Goal: Transaction & Acquisition: Purchase product/service

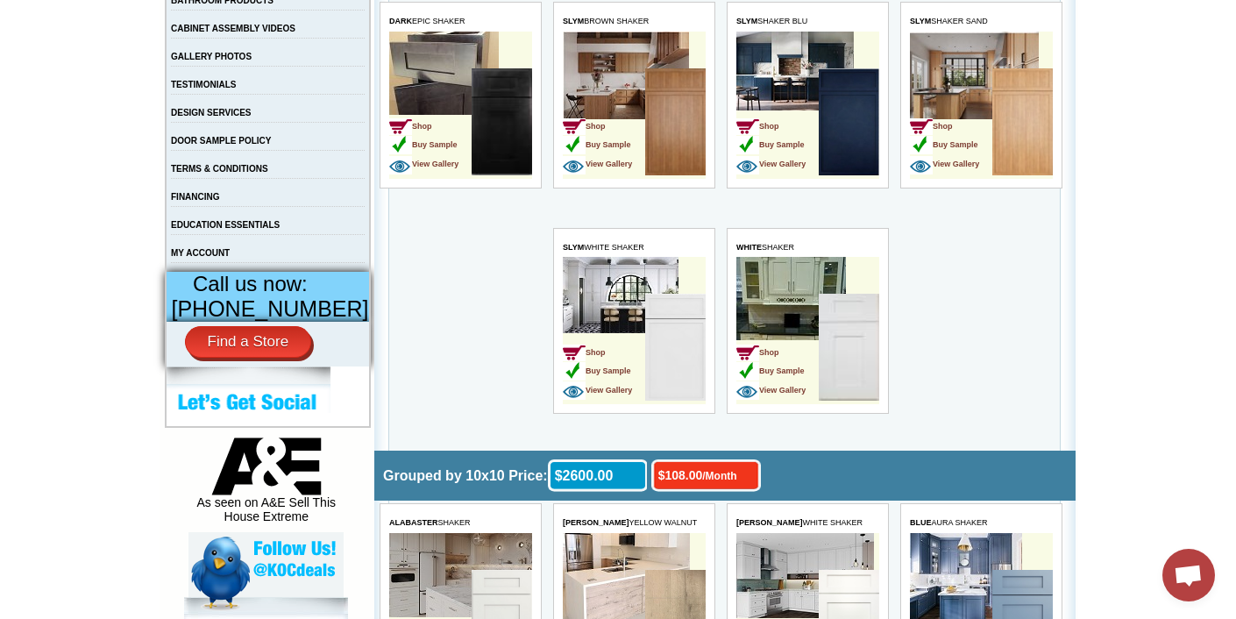
scroll to position [539, 0]
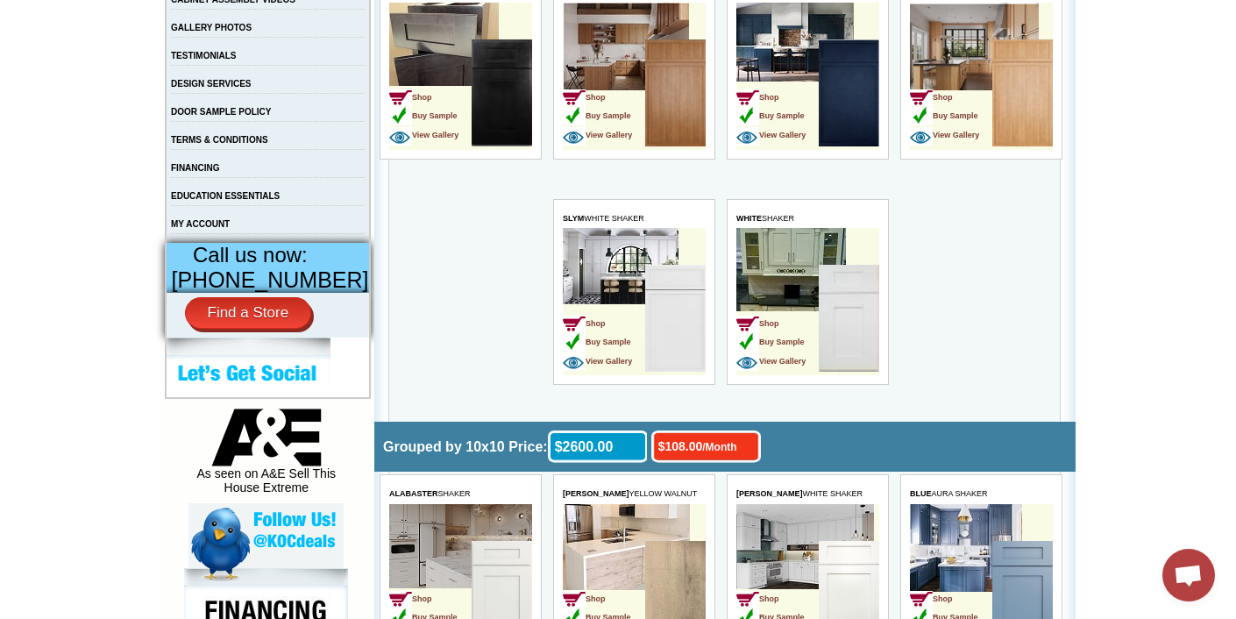
click at [677, 281] on img at bounding box center [674, 318] width 60 height 107
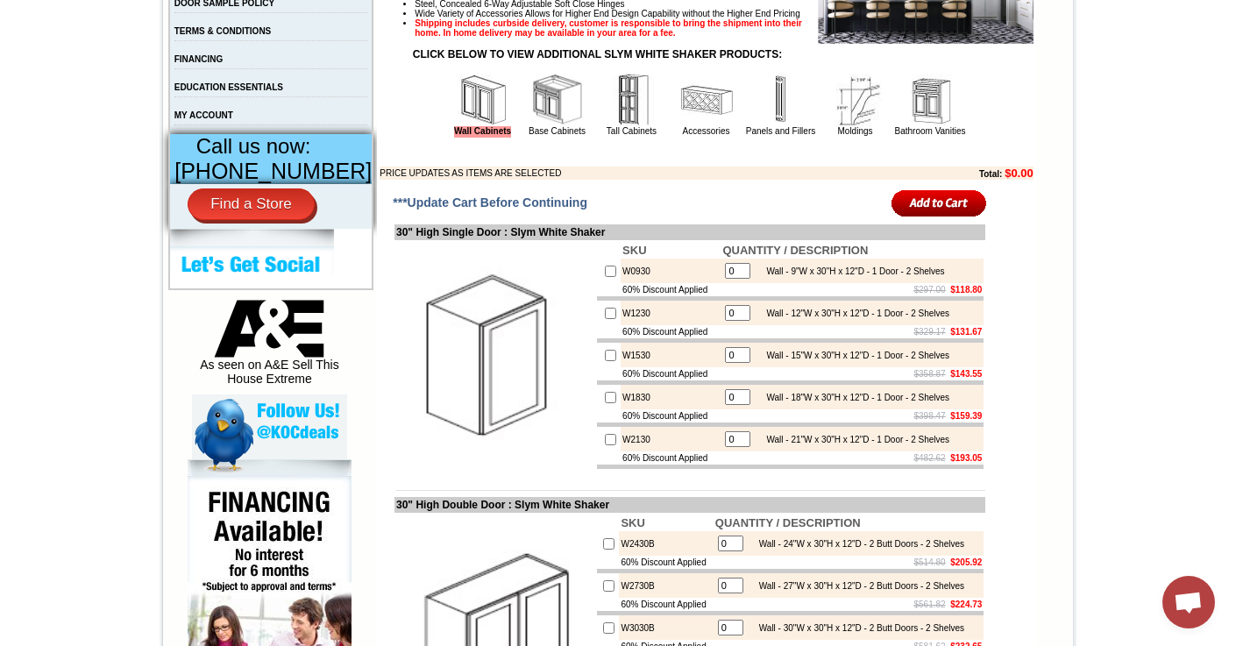
scroll to position [664, 0]
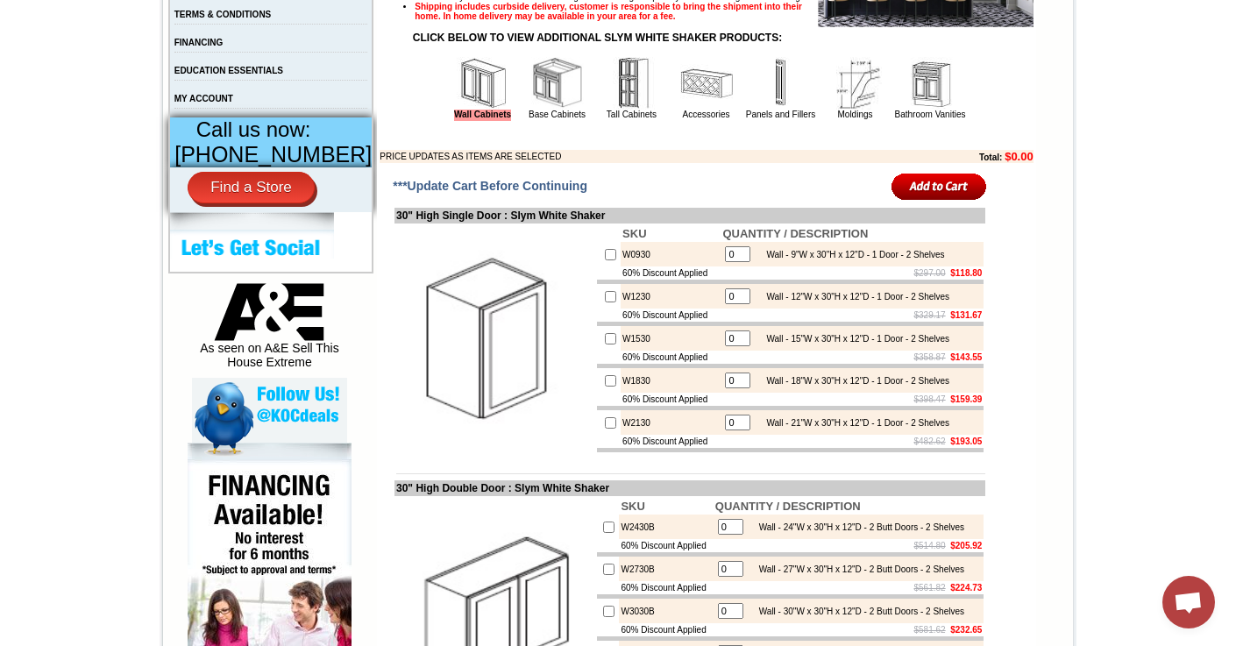
click at [605, 344] on input "checkbox" at bounding box center [610, 338] width 11 height 11
checkbox input "true"
type input "1"
click at [605, 386] on input "checkbox" at bounding box center [610, 380] width 11 height 11
checkbox input "true"
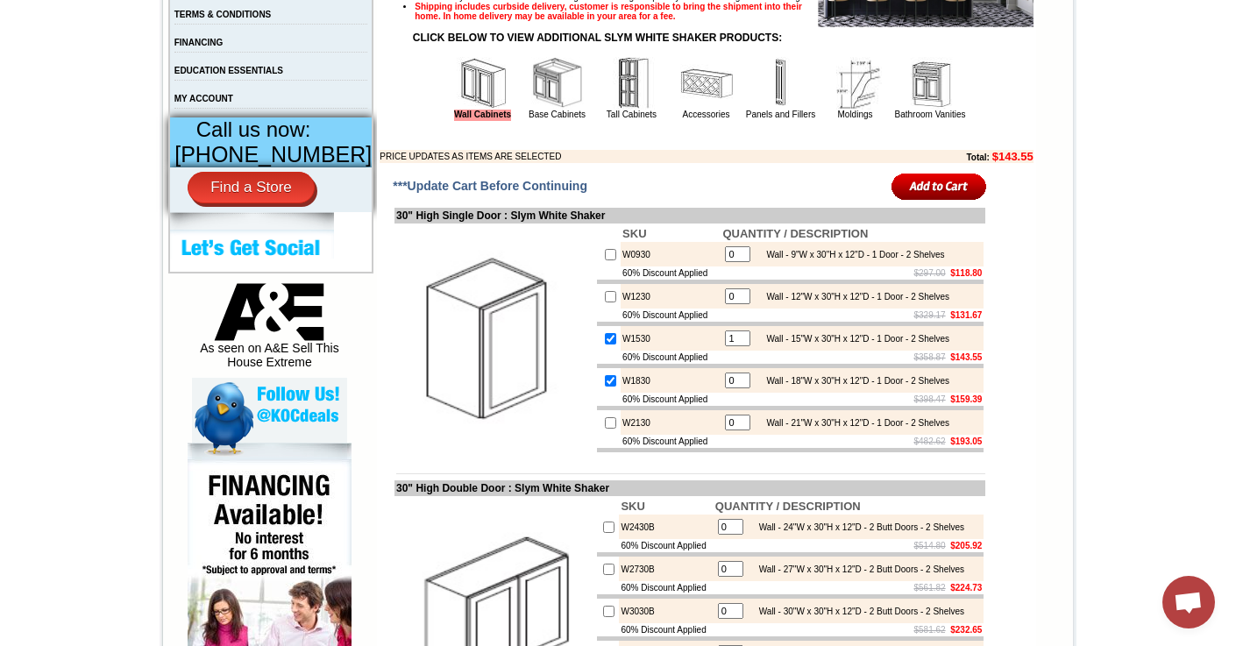
type input "1"
click at [597, 435] on td at bounding box center [609, 422] width 24 height 25
click at [605, 429] on input "checkbox" at bounding box center [610, 422] width 11 height 11
checkbox input "true"
type input "1"
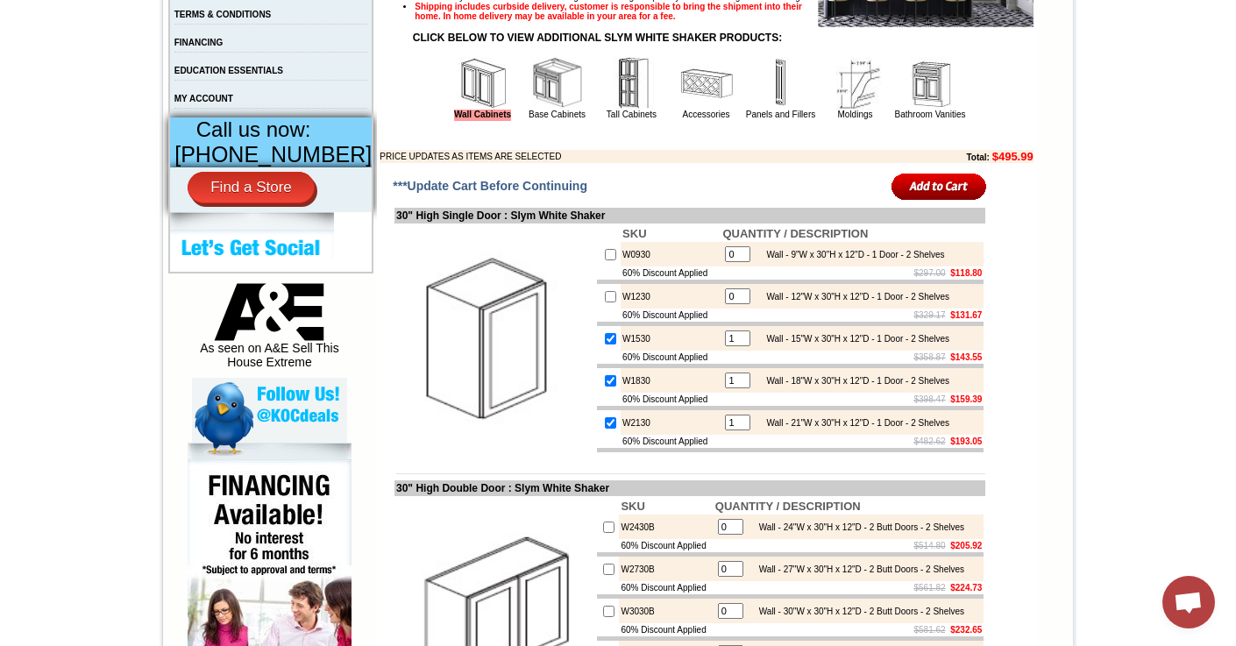
click at [946, 201] on input "image" at bounding box center [939, 186] width 96 height 29
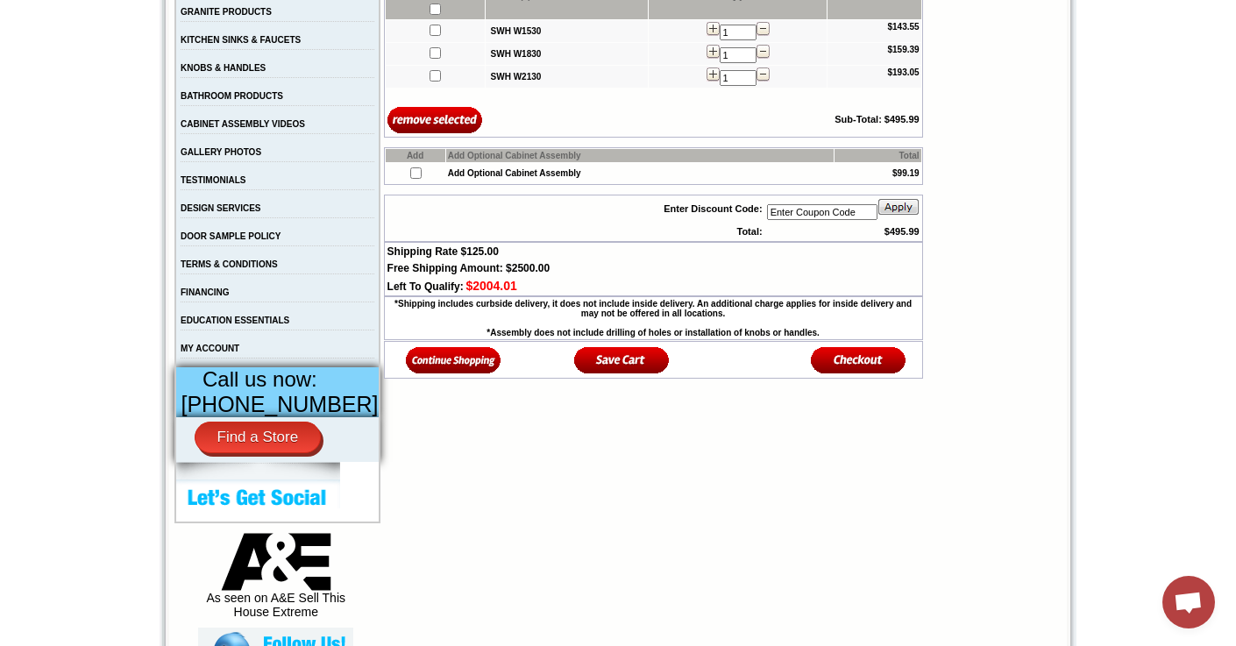
scroll to position [417, 0]
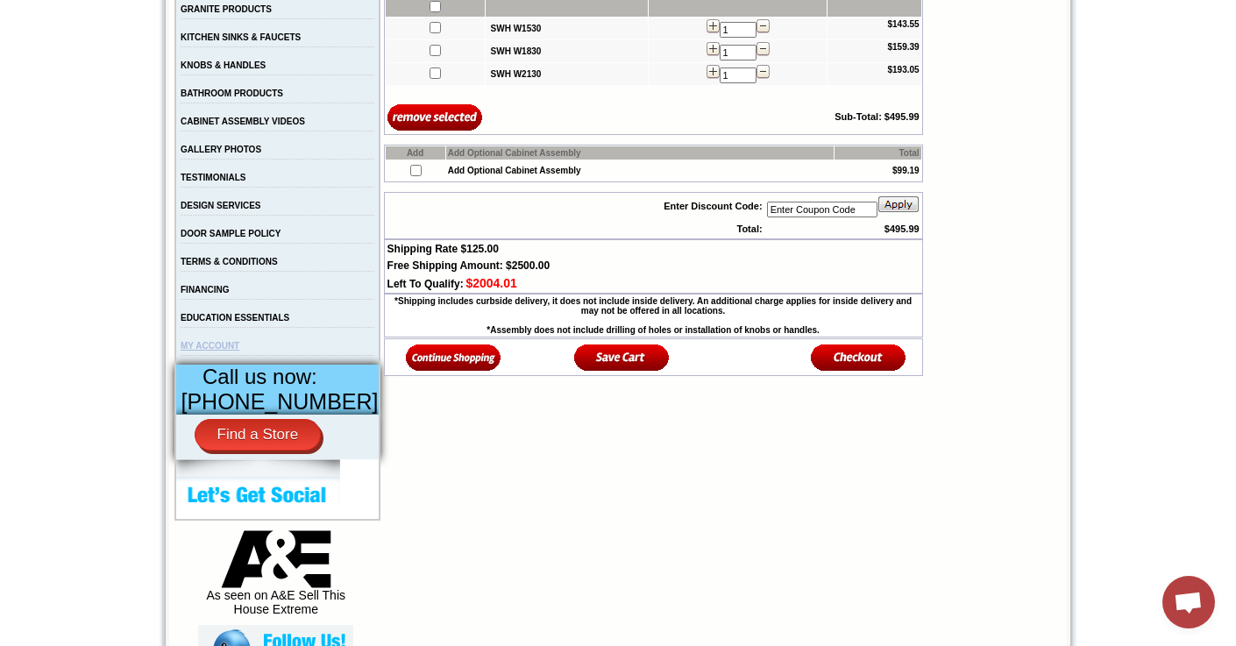
click at [235, 351] on link "MY ACCOUNT" at bounding box center [210, 346] width 59 height 10
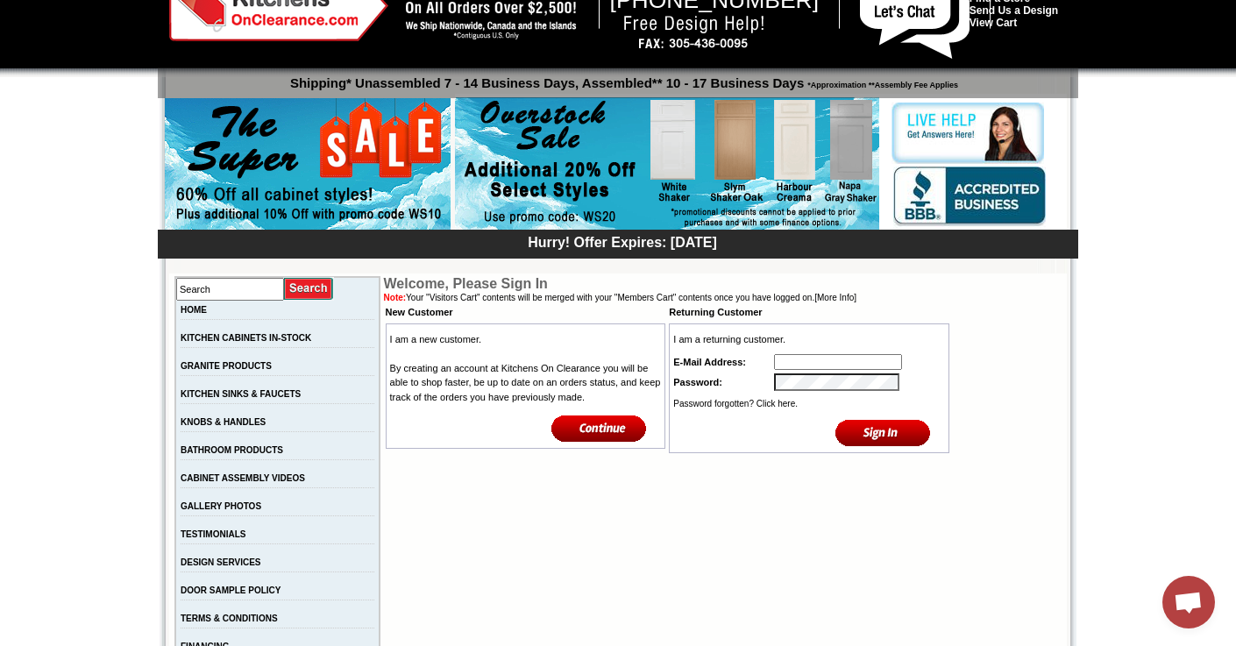
scroll to position [19, 0]
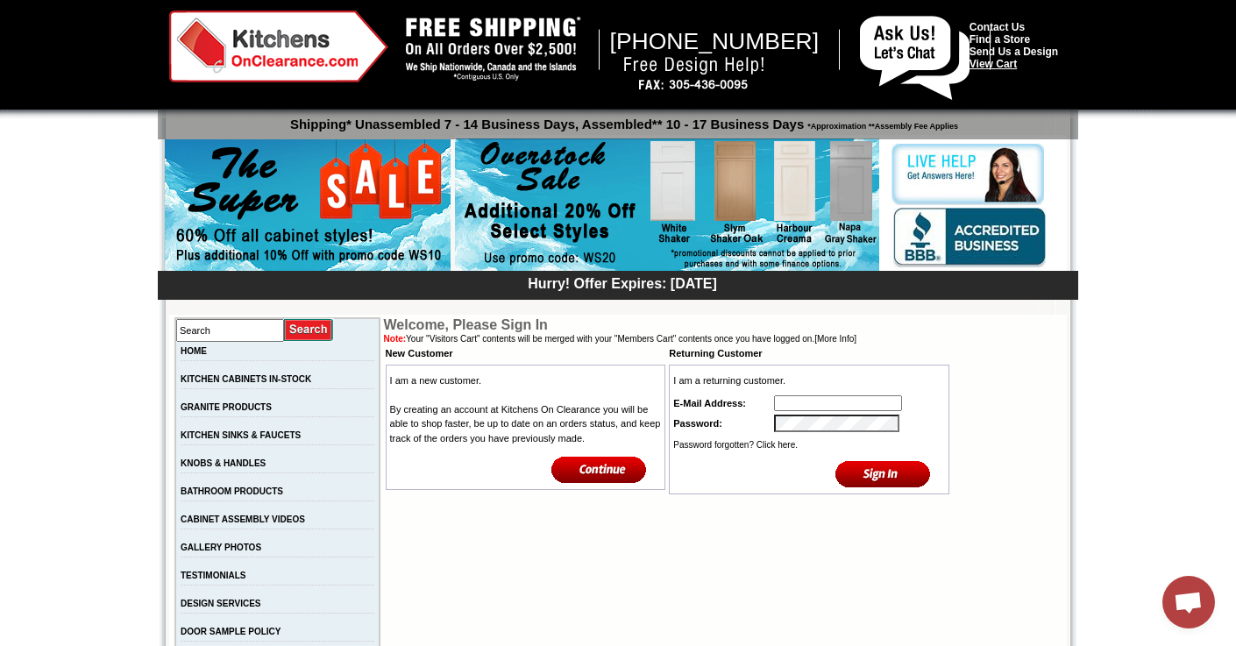
type input "info@sobekitchens.com"
click at [1012, 63] on link "View Cart" at bounding box center [992, 64] width 47 height 12
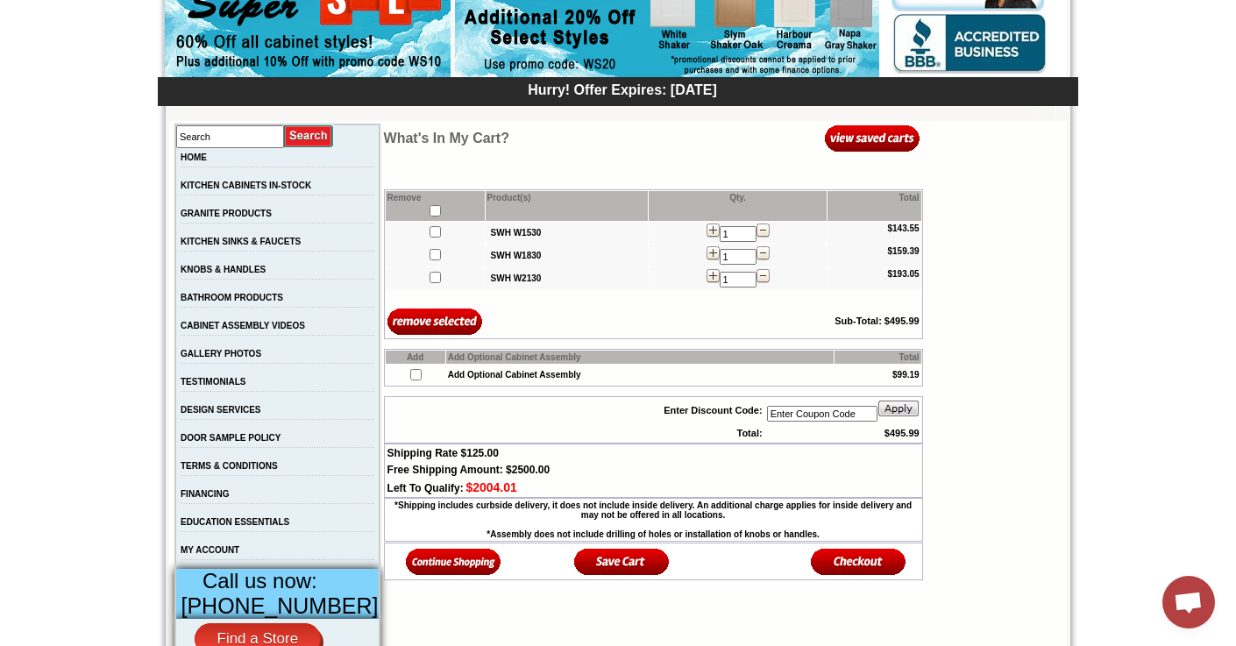
scroll to position [303, 0]
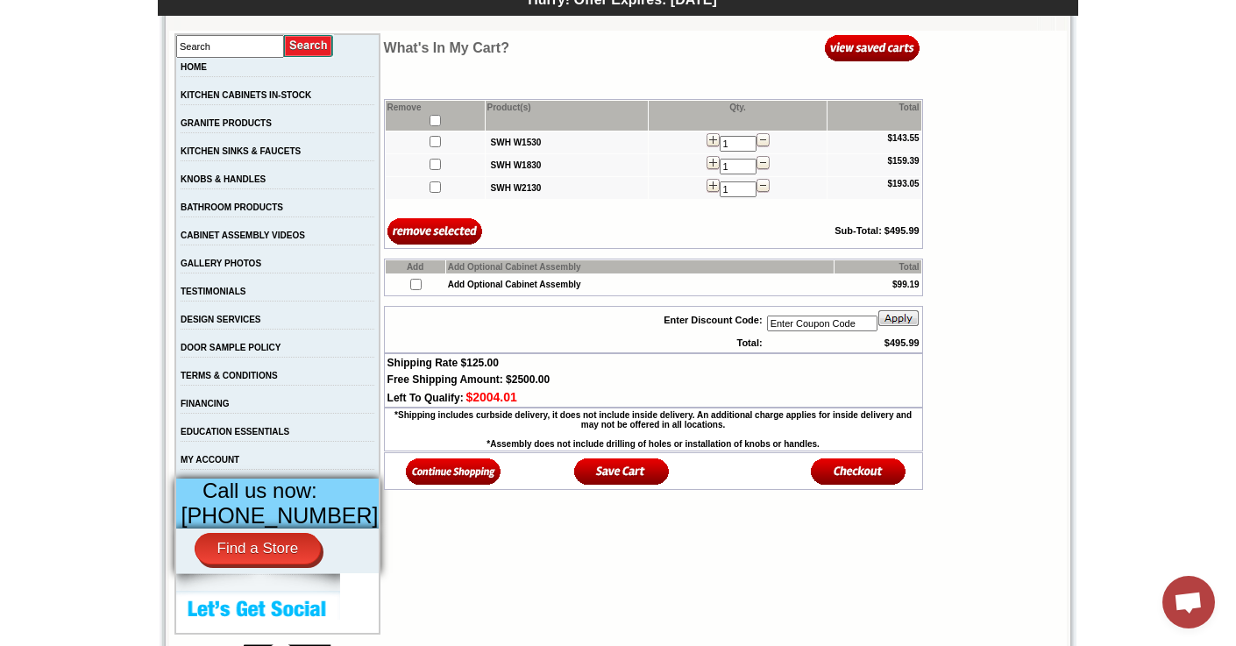
click at [856, 480] on img at bounding box center [859, 471] width 96 height 29
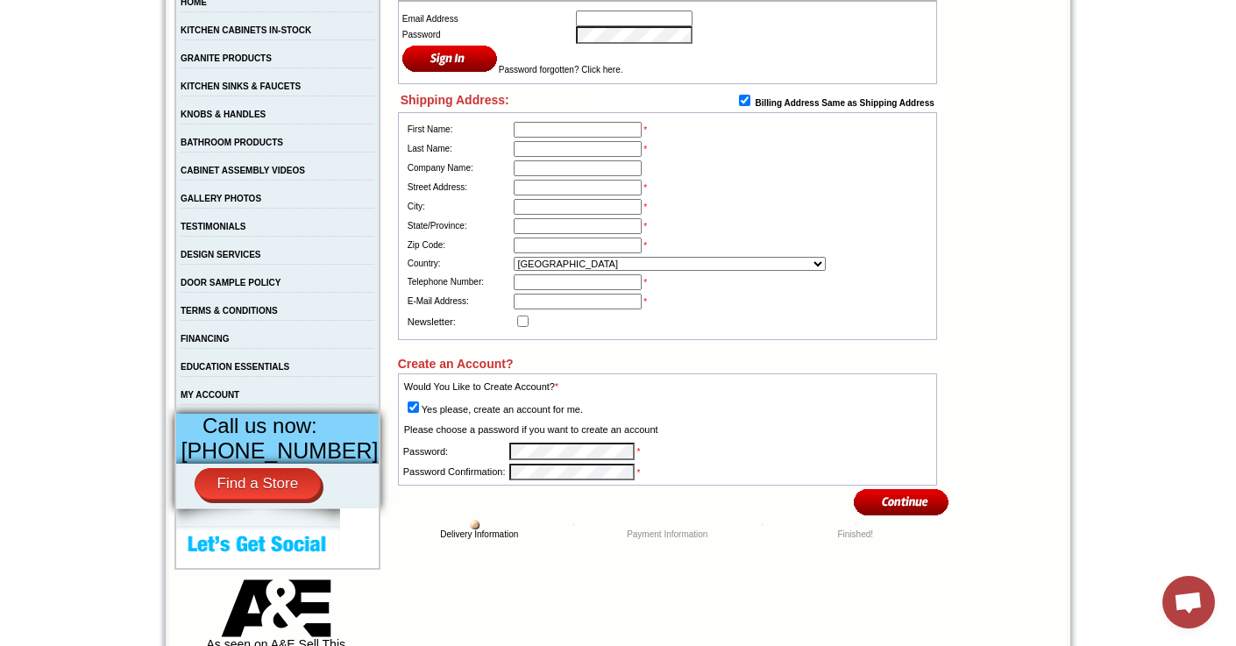
scroll to position [372, 0]
